Goal: Use online tool/utility: Utilize a website feature to perform a specific function

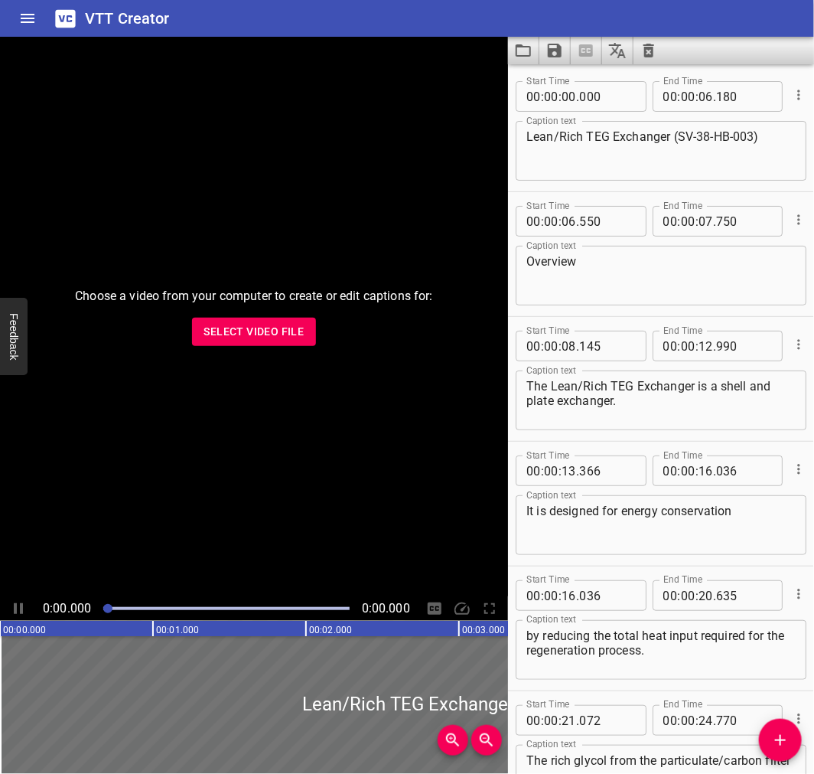
scroll to position [1606, 0]
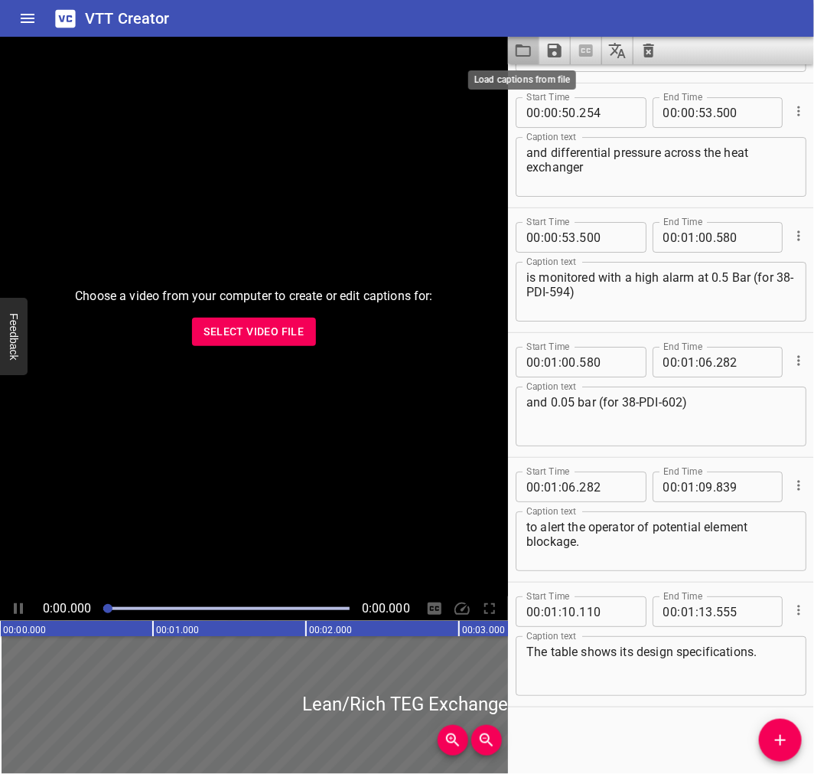
click at [521, 47] on icon "Load captions from file" at bounding box center [523, 50] width 18 height 18
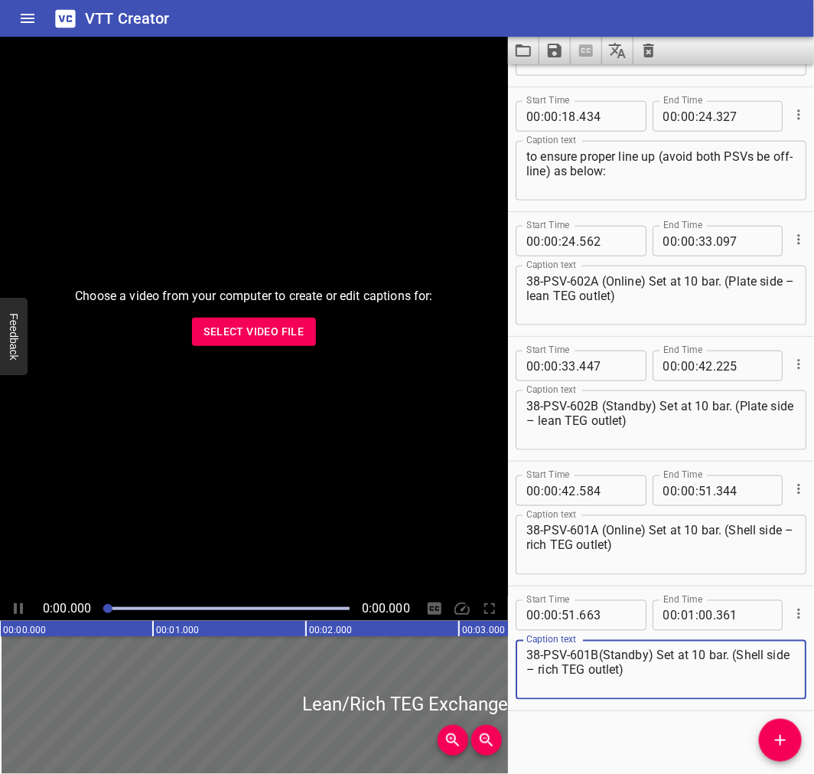
scroll to position [484, 0]
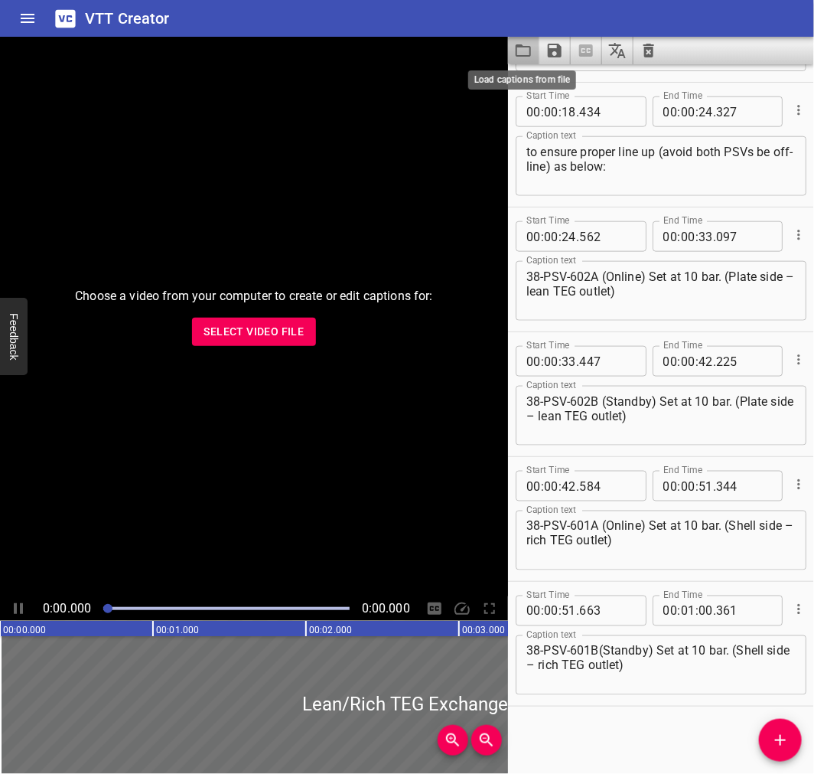
click at [527, 51] on icon "Load captions from file" at bounding box center [523, 50] width 18 height 18
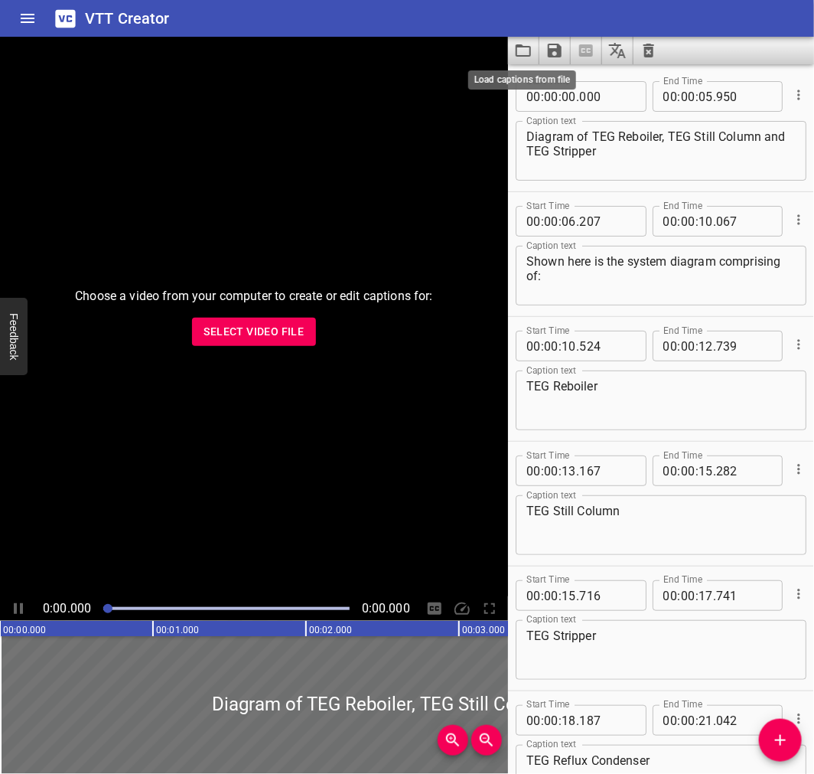
click at [527, 51] on icon "Load captions from file" at bounding box center [523, 50] width 18 height 18
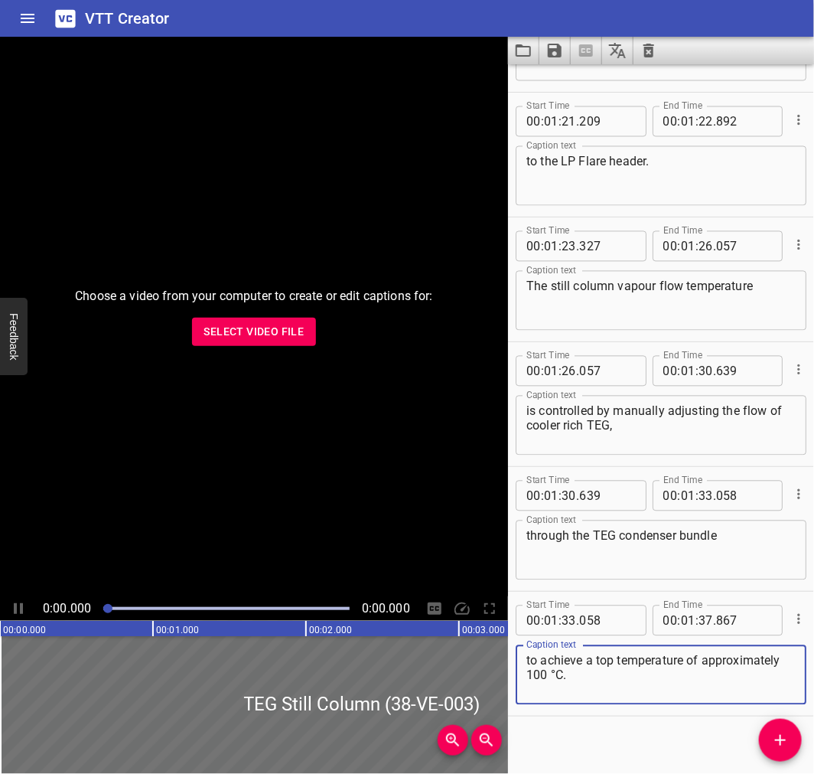
scroll to position [2723, 0]
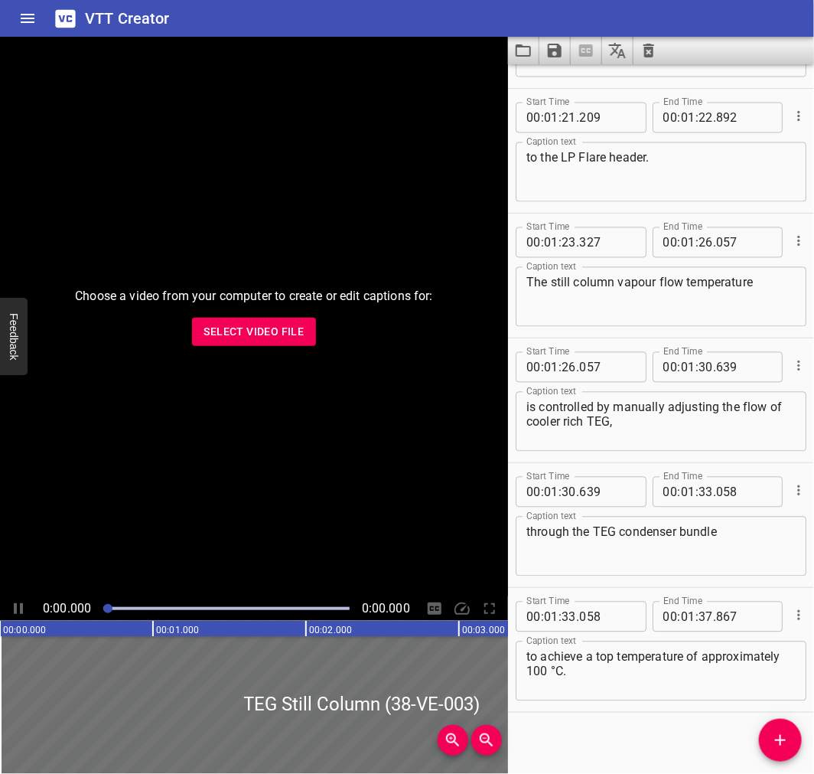
click at [514, 51] on button "Load captions from file" at bounding box center [523, 51] width 31 height 28
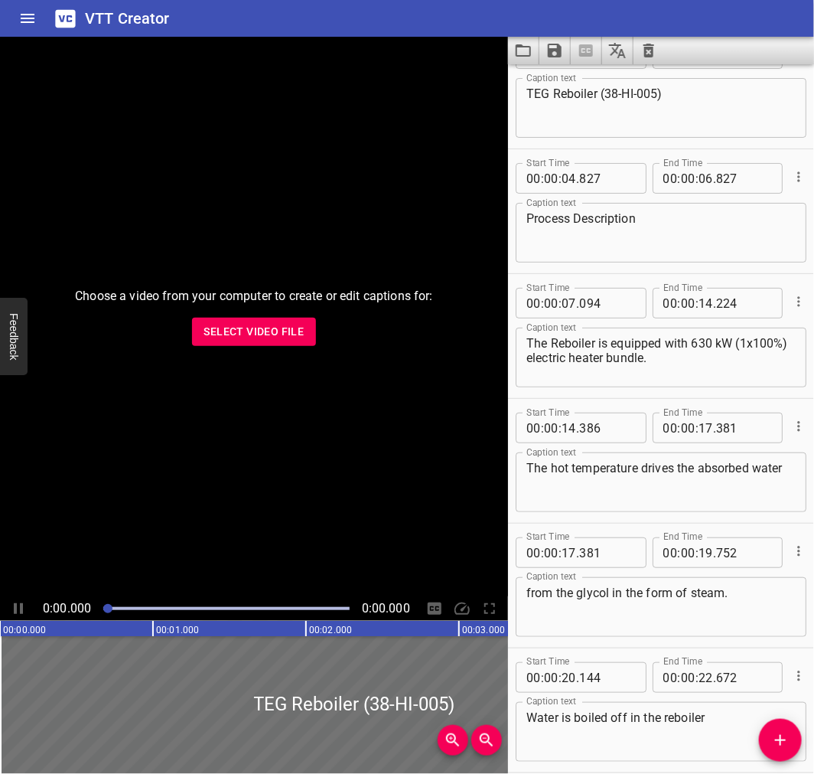
scroll to position [0, 0]
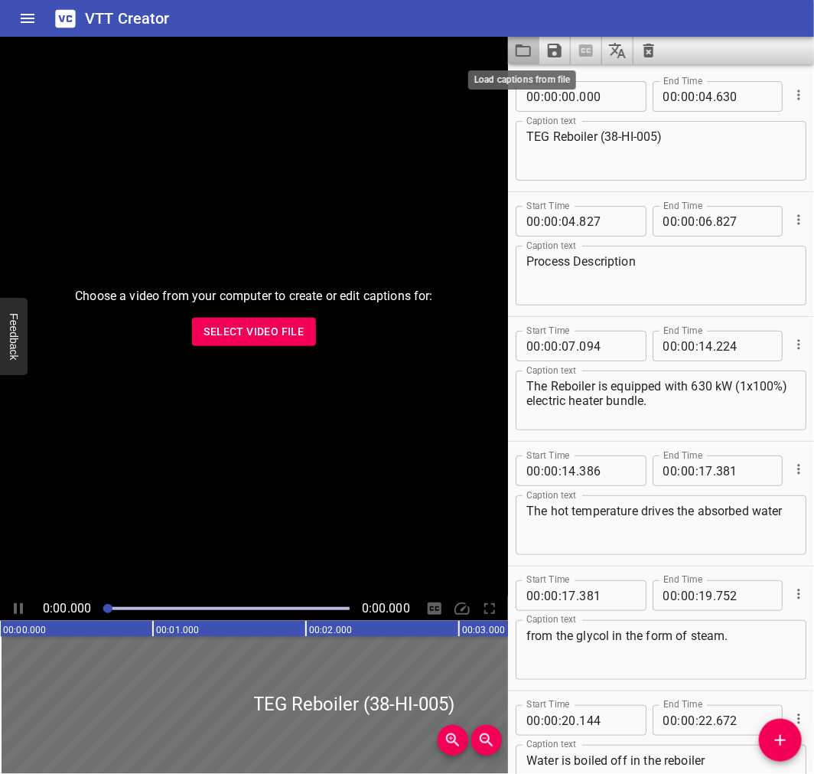
click at [526, 54] on icon "Load captions from file" at bounding box center [523, 50] width 18 height 18
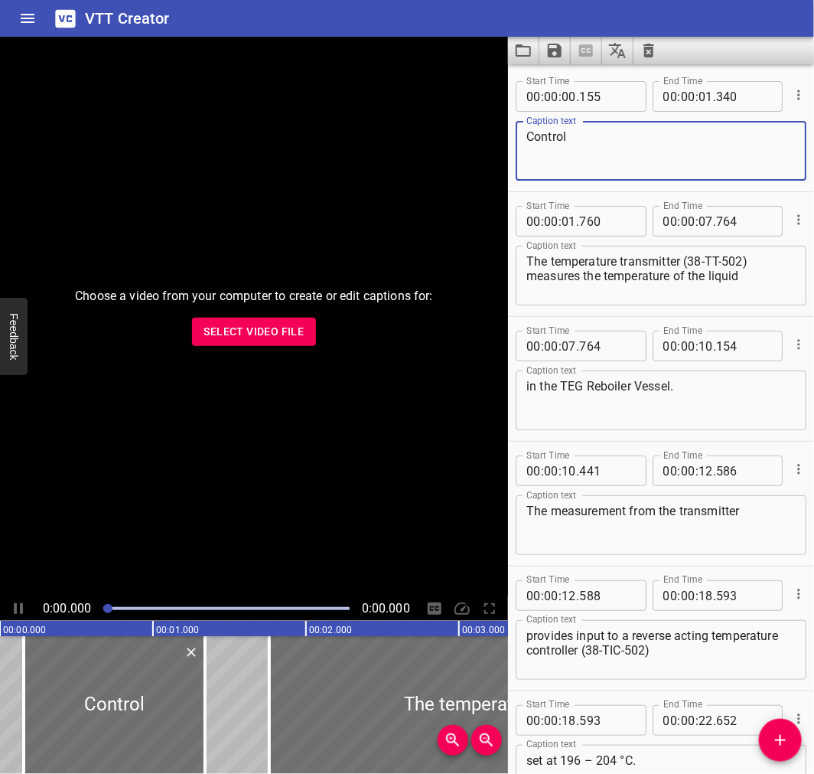
click at [666, 159] on textarea "Control" at bounding box center [661, 151] width 269 height 44
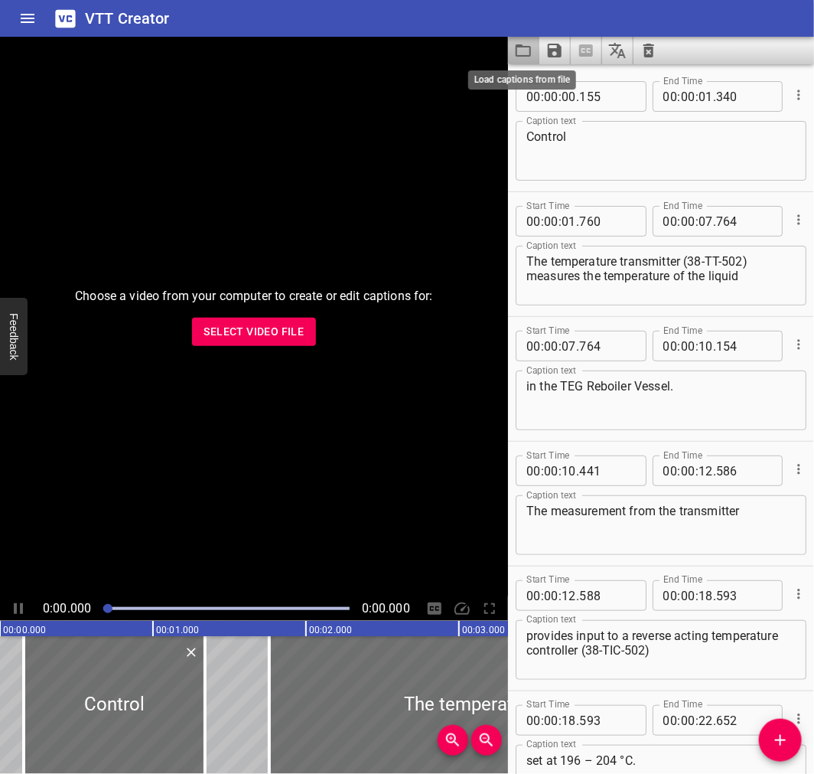
click at [528, 48] on icon "Load captions from file" at bounding box center [523, 50] width 18 height 18
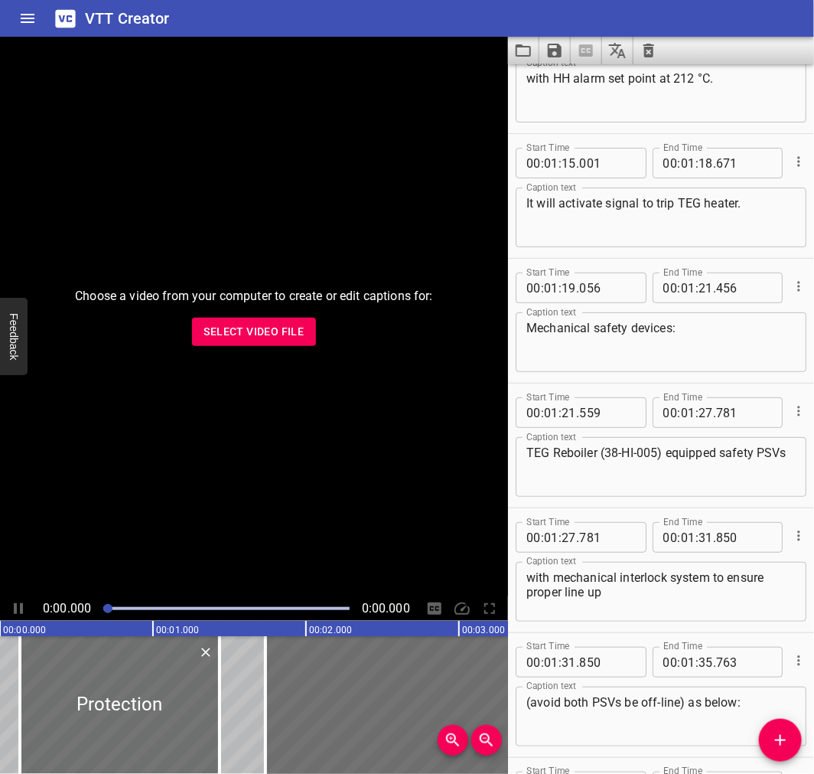
scroll to position [1801, 0]
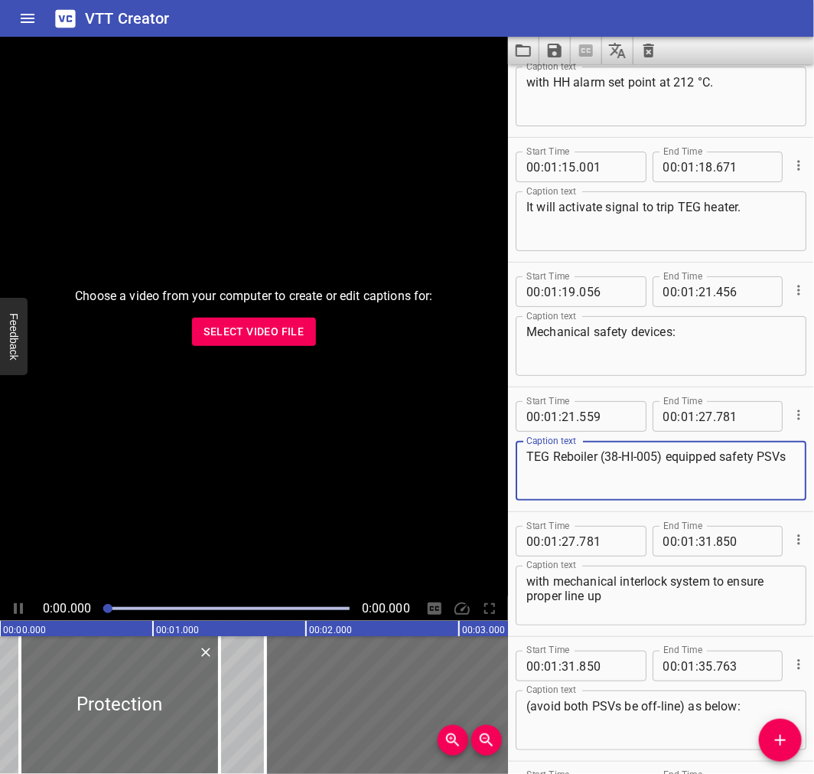
click at [617, 473] on textarea "TEG Reboiler (38-HI-005) equipped safety PSVs" at bounding box center [661, 471] width 269 height 44
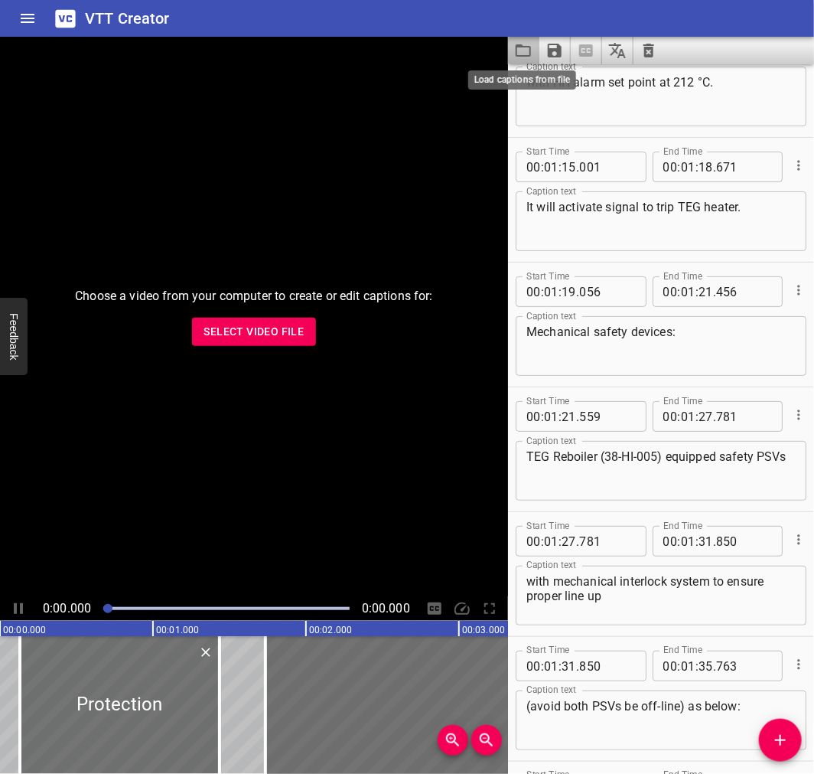
click at [525, 52] on icon "Load captions from file" at bounding box center [523, 50] width 18 height 18
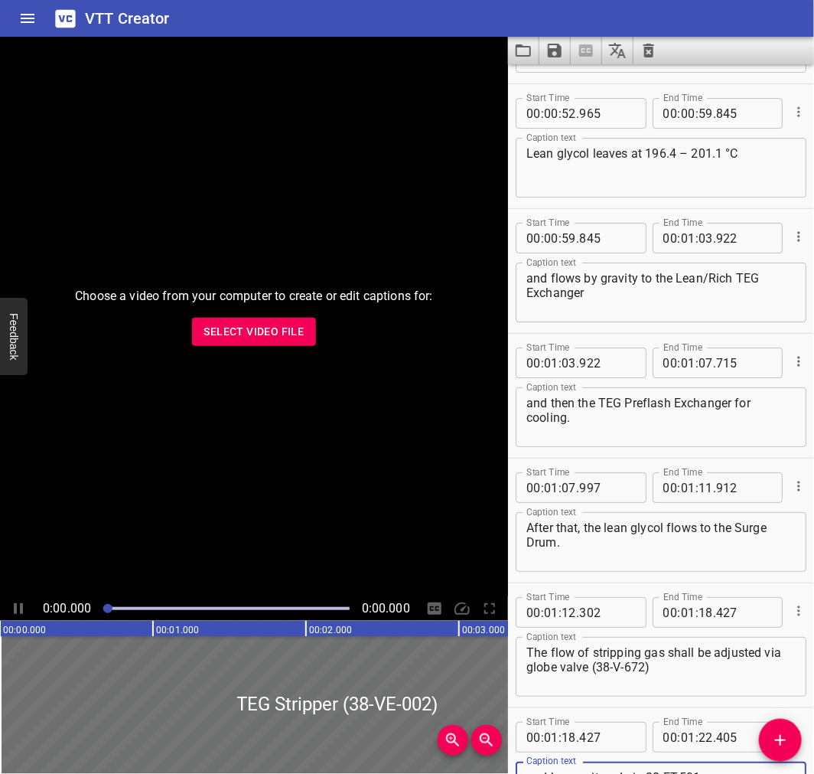
scroll to position [1602, 0]
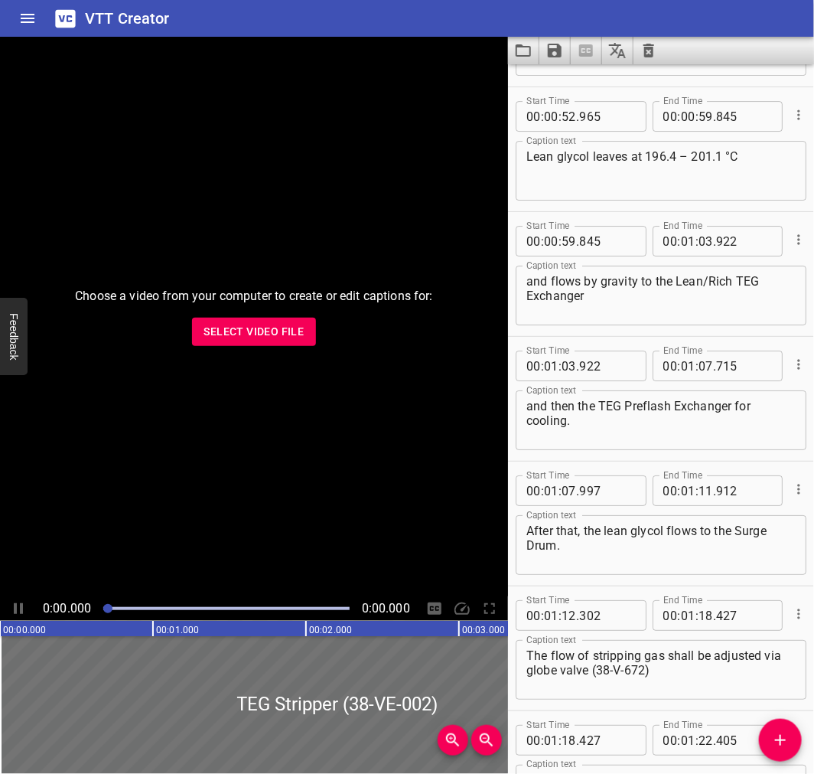
drag, startPoint x: 670, startPoint y: 13, endPoint x: 641, endPoint y: 0, distance: 31.2
click at [670, 11] on div "VTT Creator" at bounding box center [407, 18] width 814 height 37
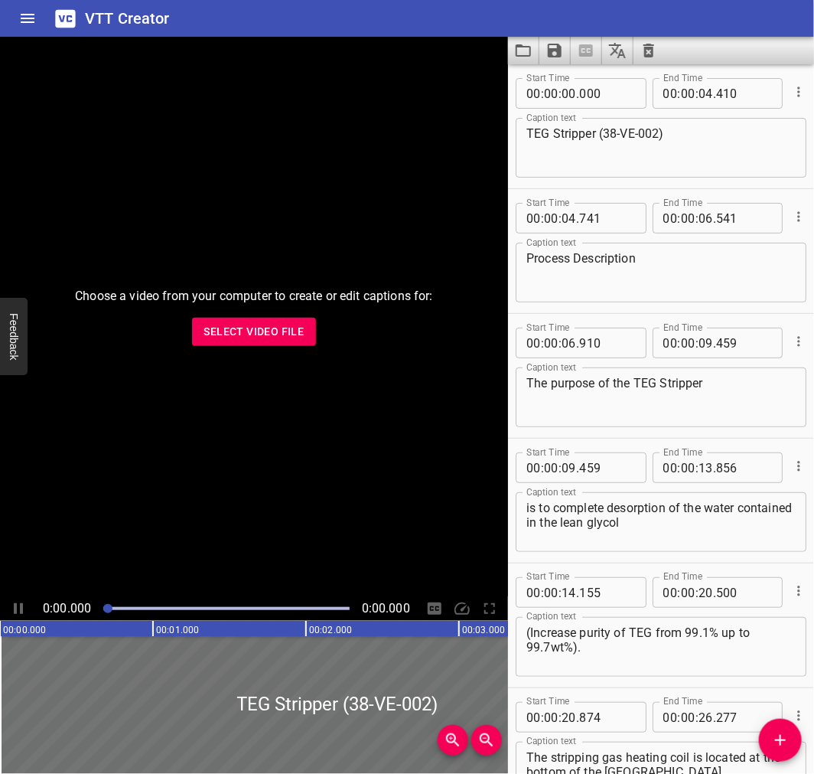
scroll to position [0, 0]
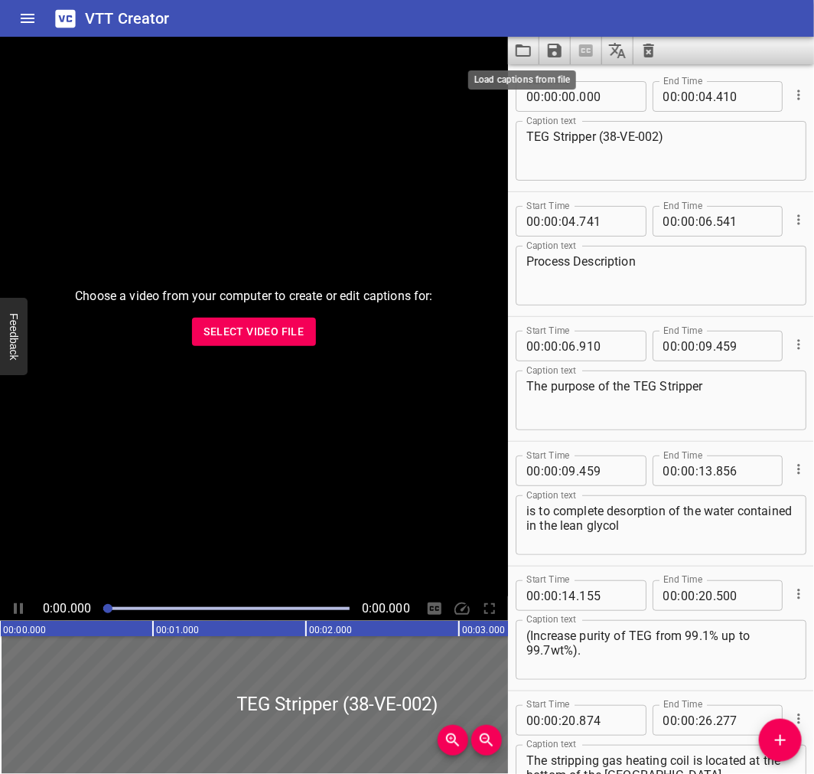
click at [522, 51] on icon "Load captions from file" at bounding box center [523, 50] width 18 height 18
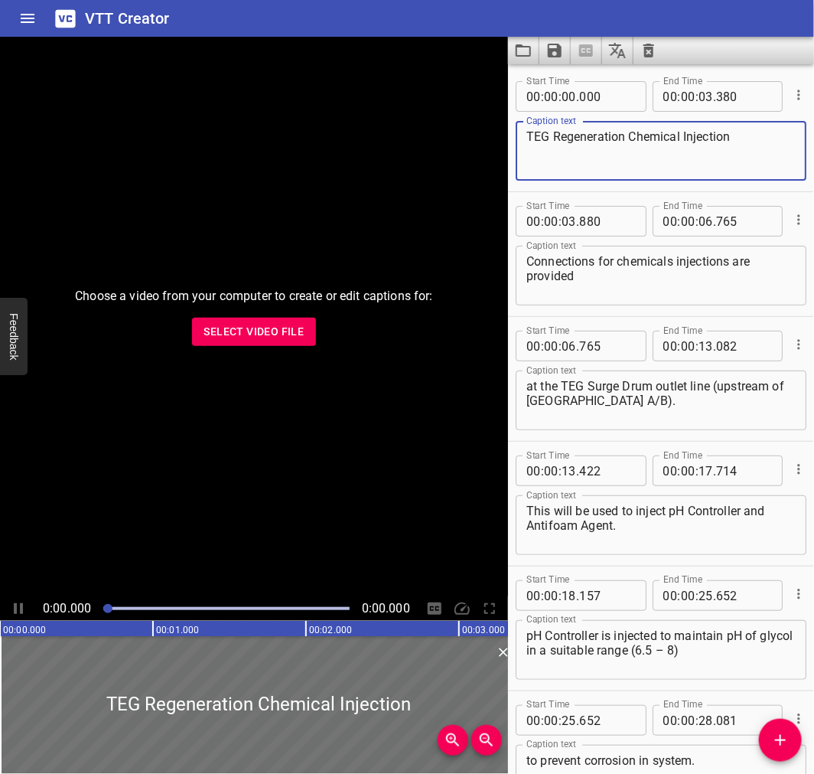
drag, startPoint x: 752, startPoint y: 145, endPoint x: 483, endPoint y: 148, distance: 269.4
click at [483, 148] on main "Choose a video from your computer to create or edit captions for: Select Video …" at bounding box center [407, 405] width 814 height 737
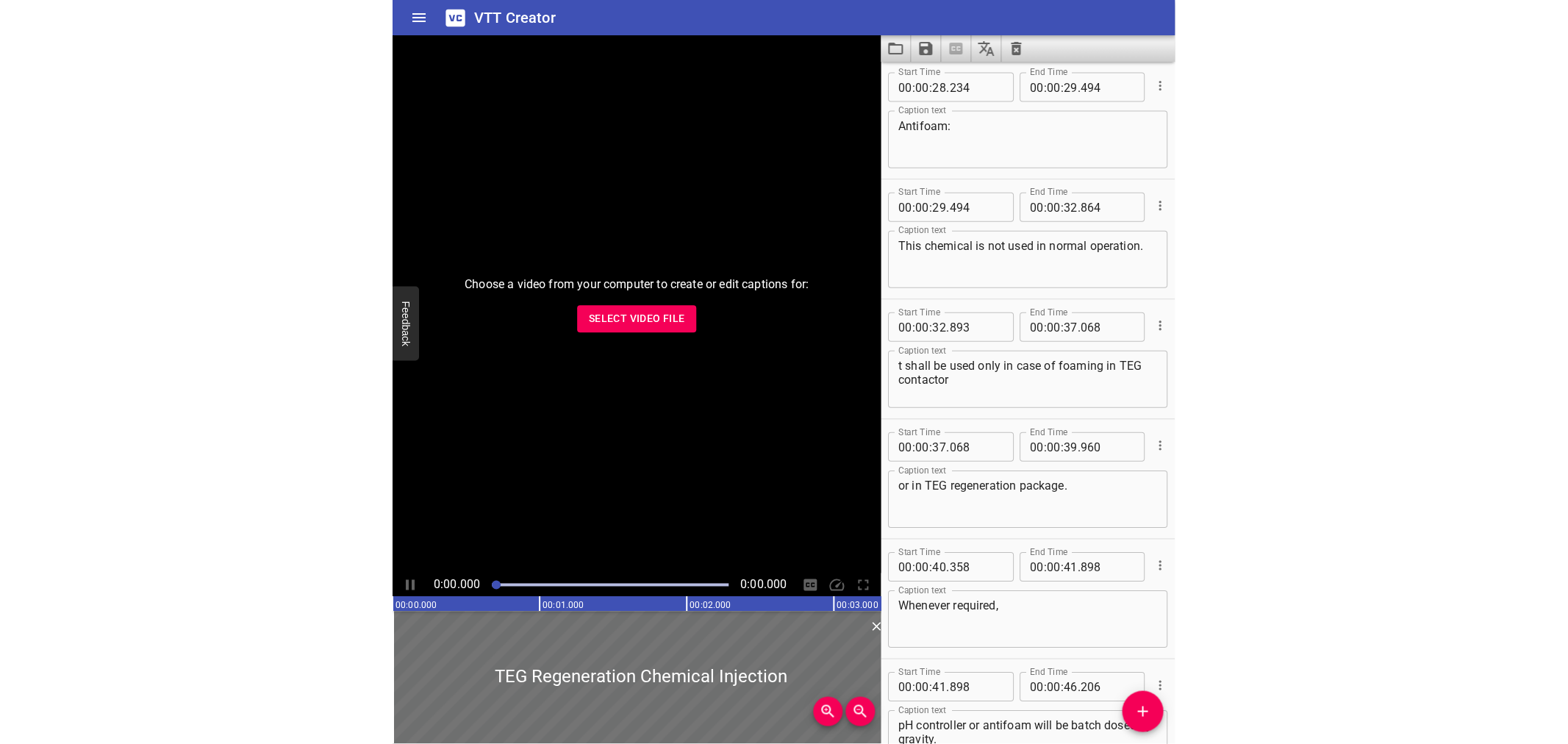
scroll to position [716, 0]
